Goal: Task Accomplishment & Management: Manage account settings

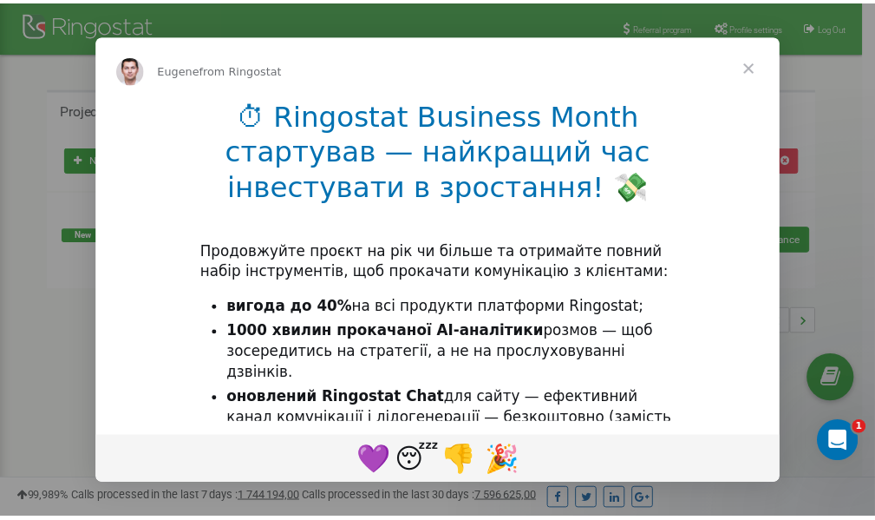
scroll to position [259, 0]
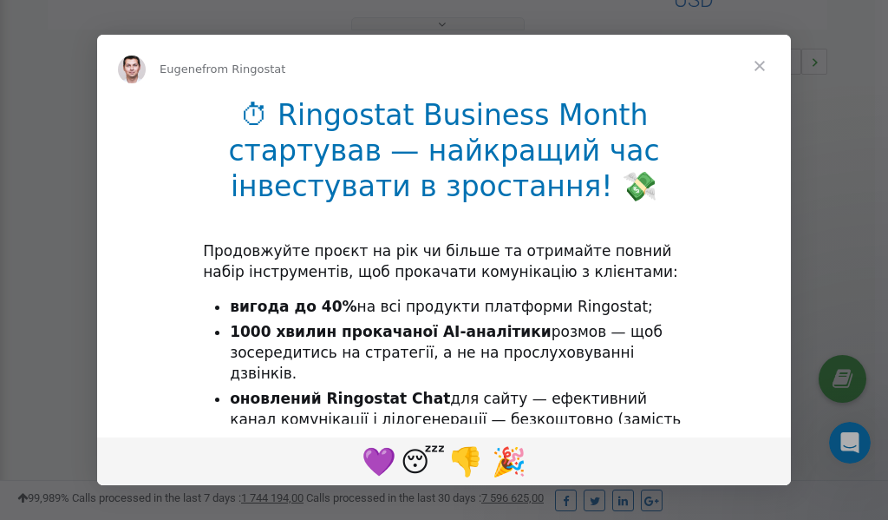
click at [764, 69] on span "Close" at bounding box center [760, 66] width 62 height 62
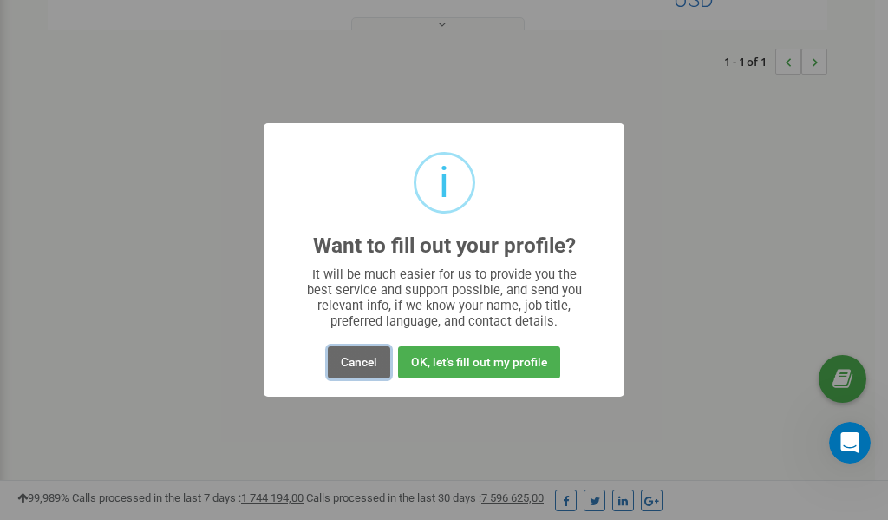
click at [367, 357] on button "Cancel" at bounding box center [359, 362] width 62 height 32
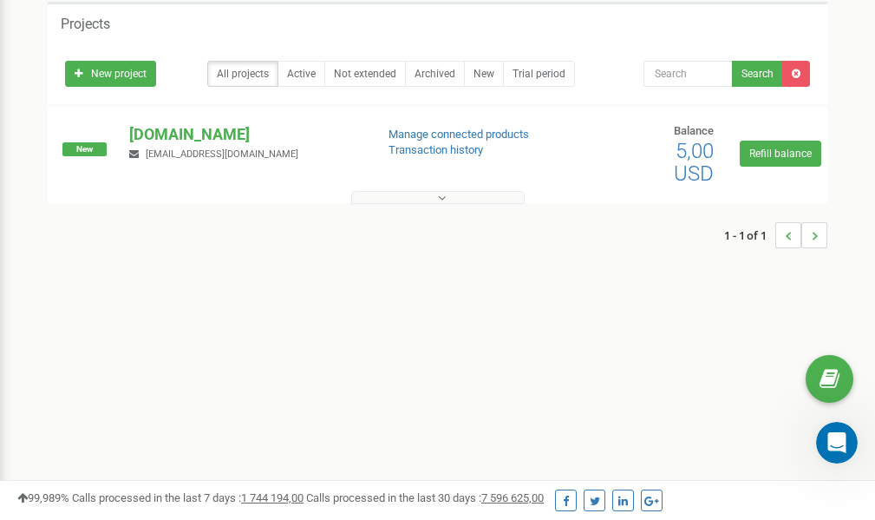
scroll to position [0, 0]
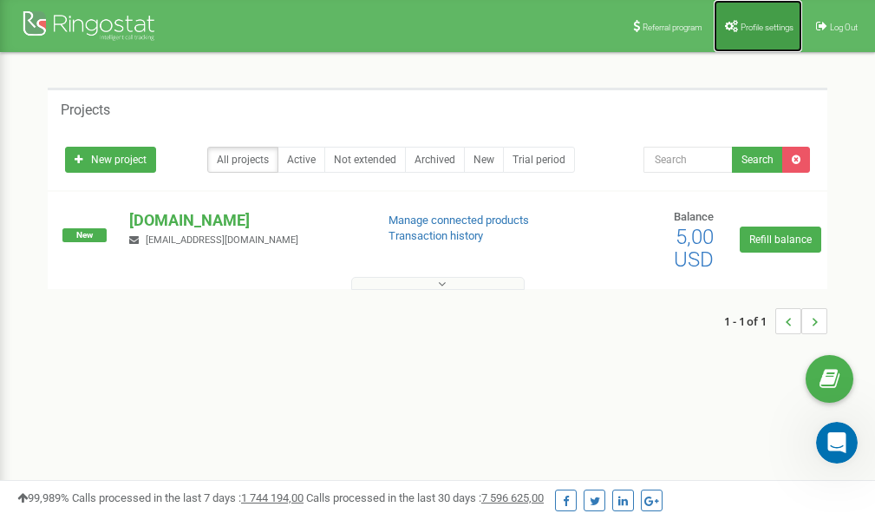
click at [741, 30] on span "Profile settings" at bounding box center [767, 28] width 53 height 10
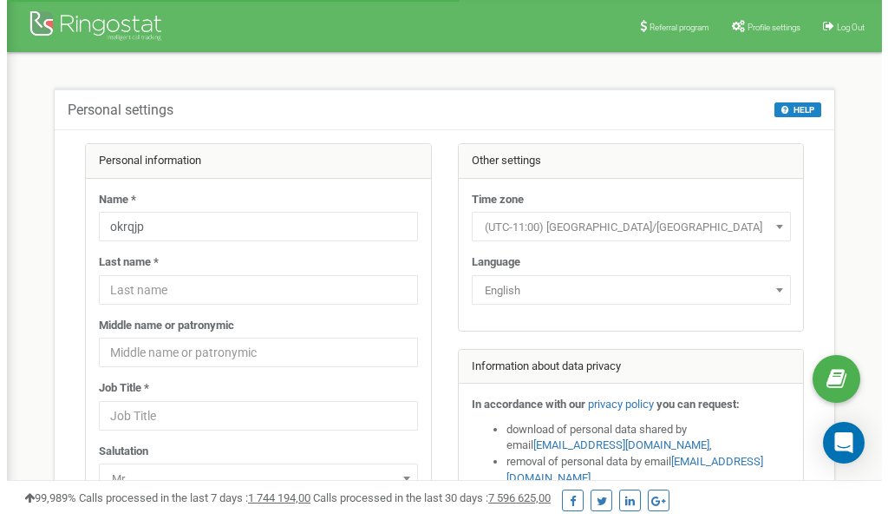
scroll to position [87, 0]
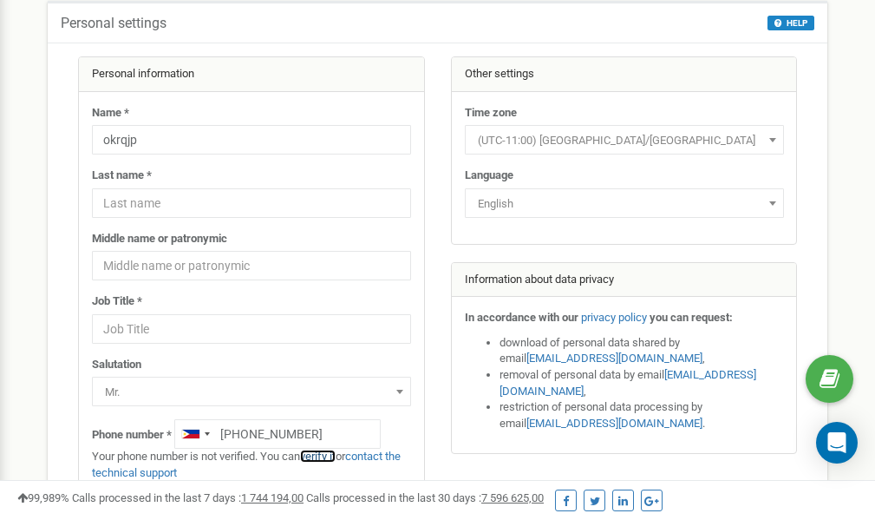
click at [326, 455] on link "verify it" at bounding box center [318, 455] width 36 height 13
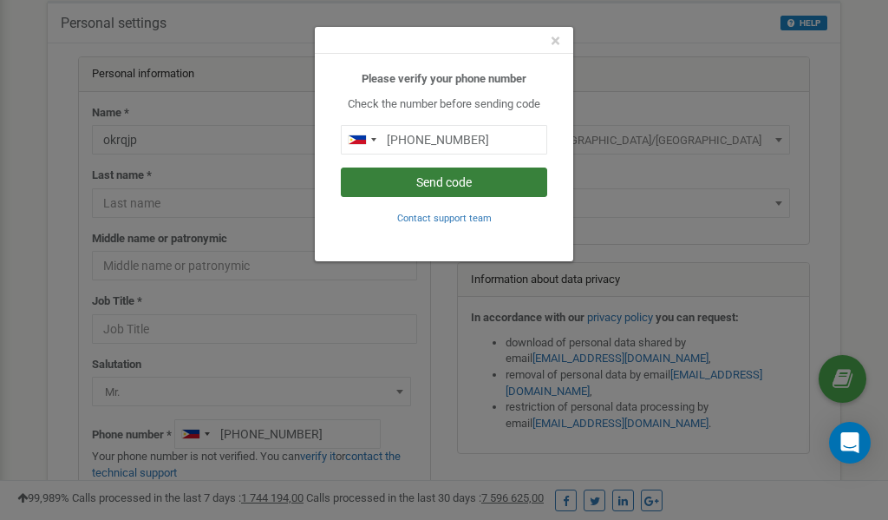
click at [446, 182] on button "Send code" at bounding box center [444, 181] width 206 height 29
